Goal: Transaction & Acquisition: Purchase product/service

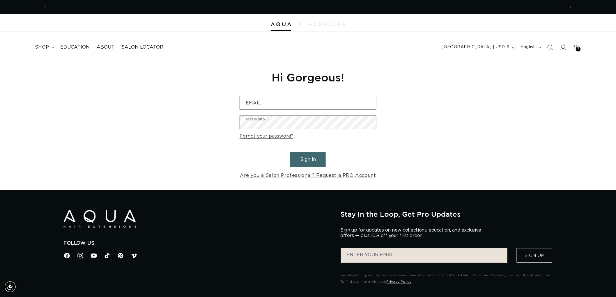
scroll to position [0, 518]
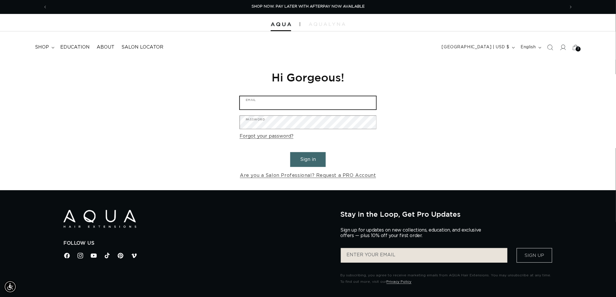
type input "graphics@pabeauty.com"
click at [313, 161] on button "Sign in" at bounding box center [308, 159] width 36 height 15
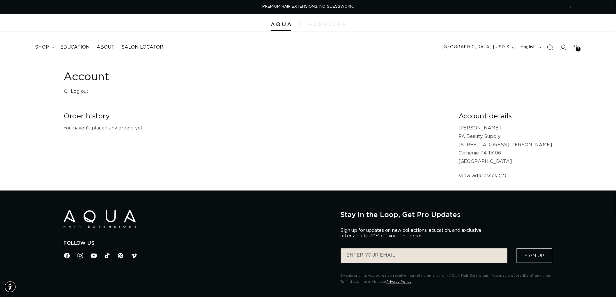
click at [549, 43] on span "Search" at bounding box center [550, 47] width 13 height 13
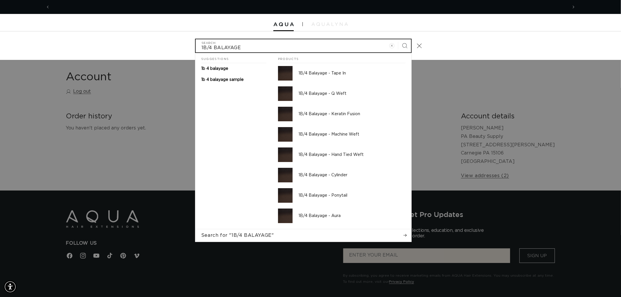
scroll to position [0, 1036]
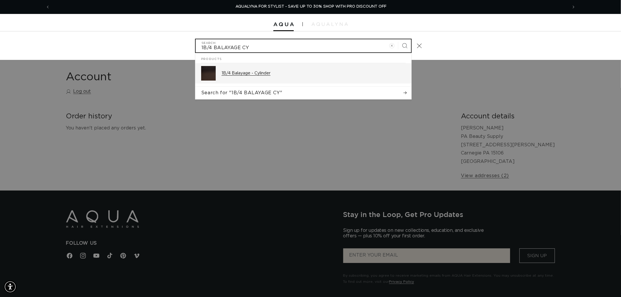
type input "1B/4 BALAYAGE CY"
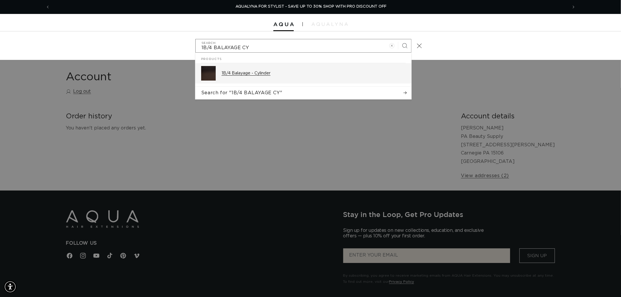
click at [274, 68] on div "1B/4 Balayage - Cylinder" at bounding box center [314, 73] width 184 height 15
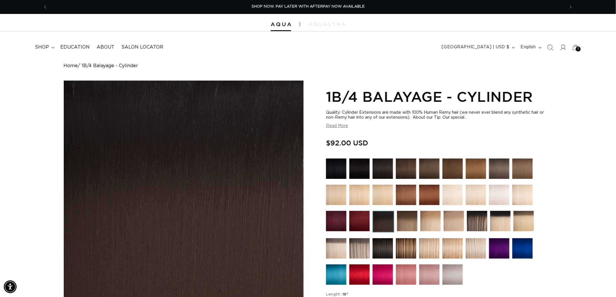
click at [362, 167] on img at bounding box center [360, 169] width 20 height 20
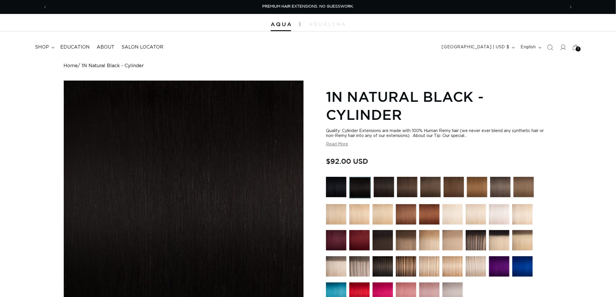
click at [387, 188] on img at bounding box center [384, 187] width 20 height 20
